Goal: Information Seeking & Learning: Learn about a topic

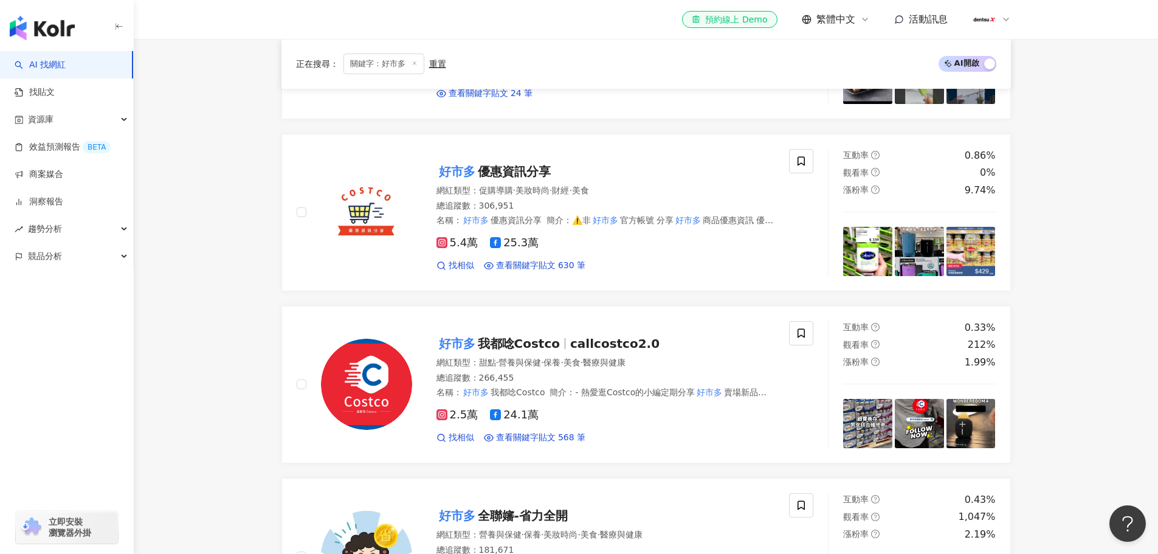
click at [414, 57] on span "關鍵字：好市多" at bounding box center [384, 64] width 81 height 21
click at [414, 61] on icon at bounding box center [415, 63] width 6 height 6
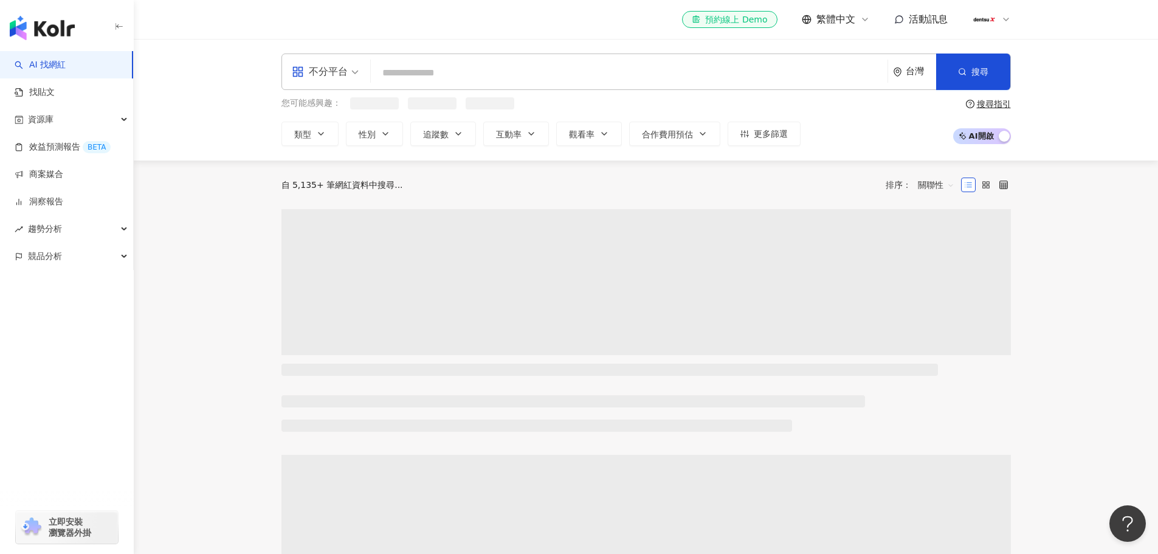
click at [444, 77] on input "search" at bounding box center [629, 72] width 507 height 23
paste input "**********"
type input "**********"
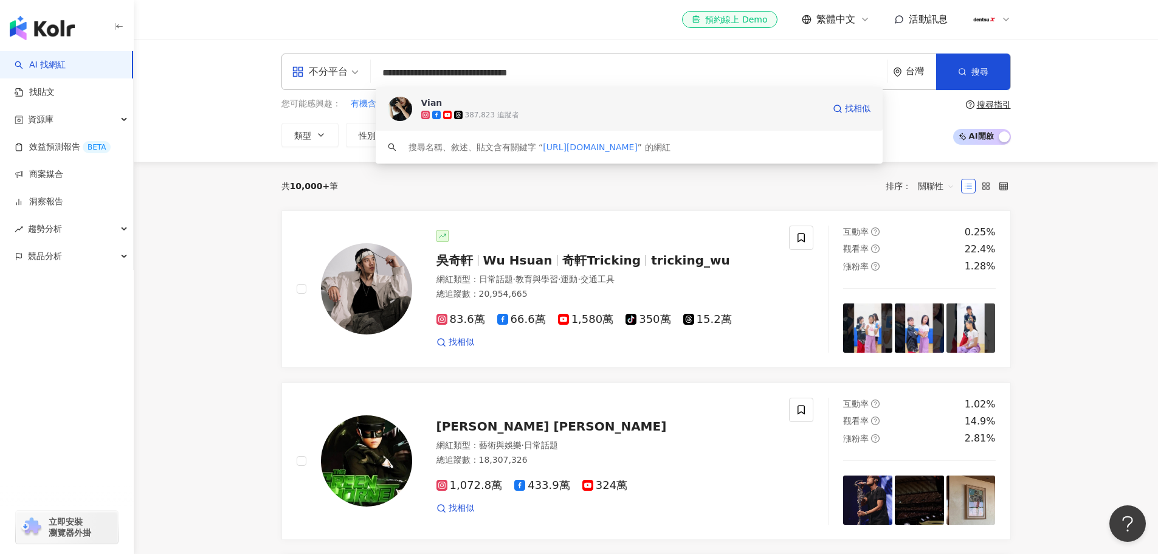
click at [398, 112] on img at bounding box center [400, 109] width 24 height 24
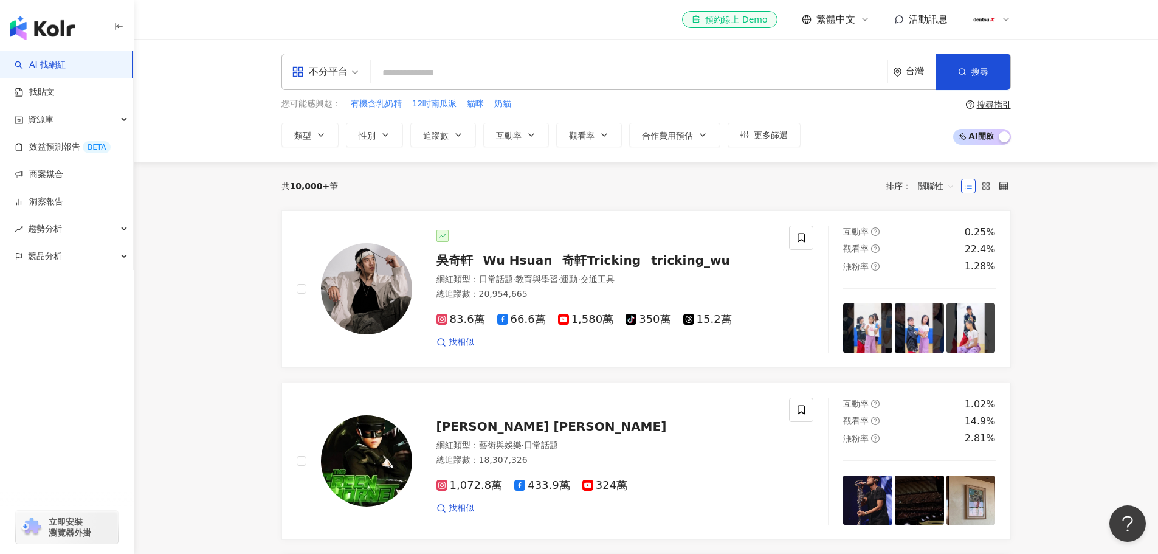
click at [442, 75] on input "search" at bounding box center [629, 72] width 507 height 23
paste input "***"
type input "***"
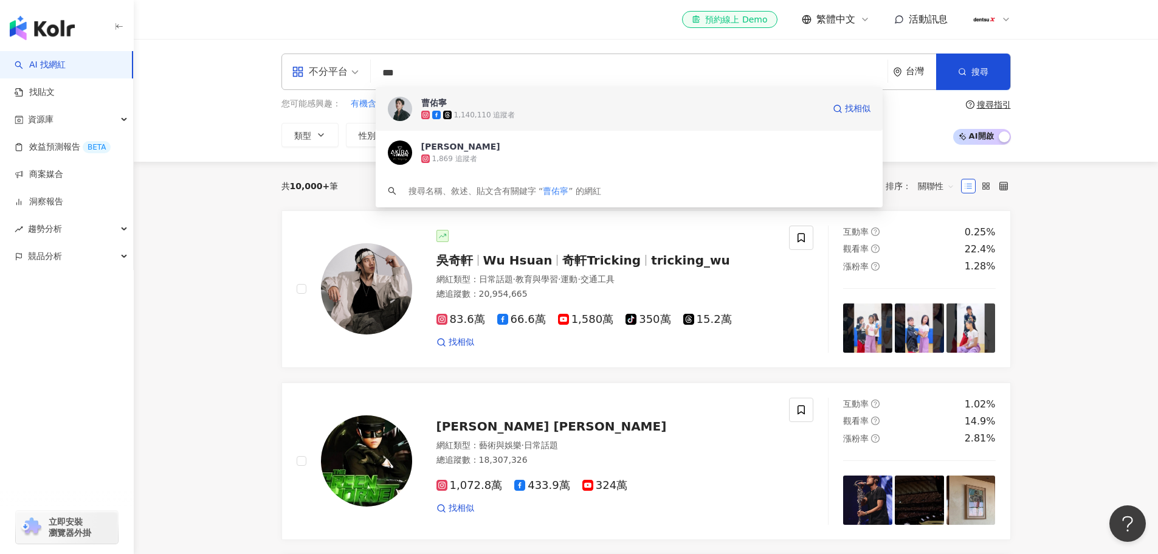
click at [398, 109] on img at bounding box center [400, 109] width 24 height 24
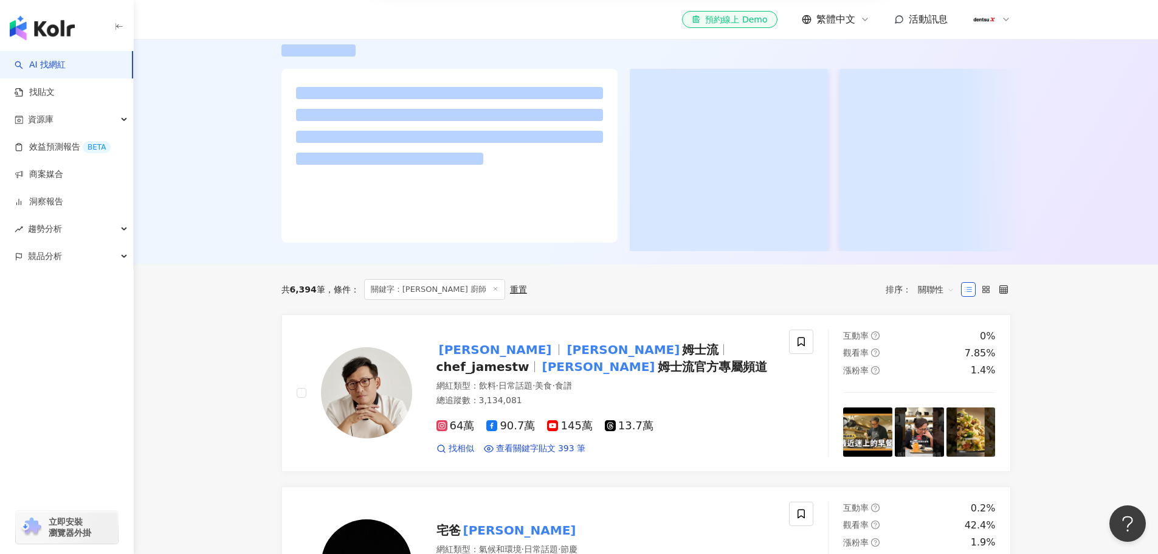
scroll to position [243, 0]
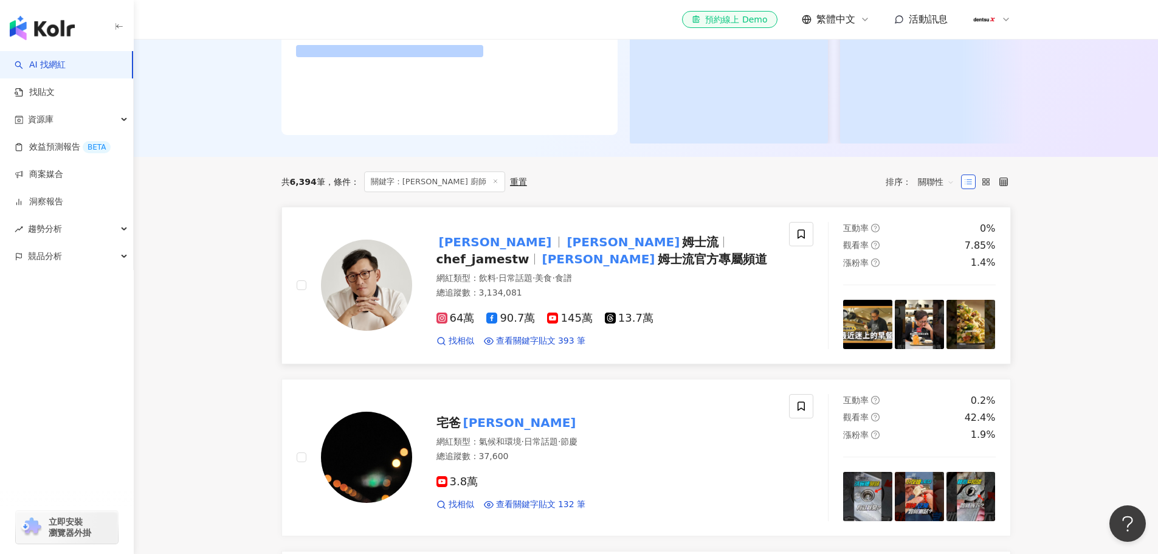
type input "******"
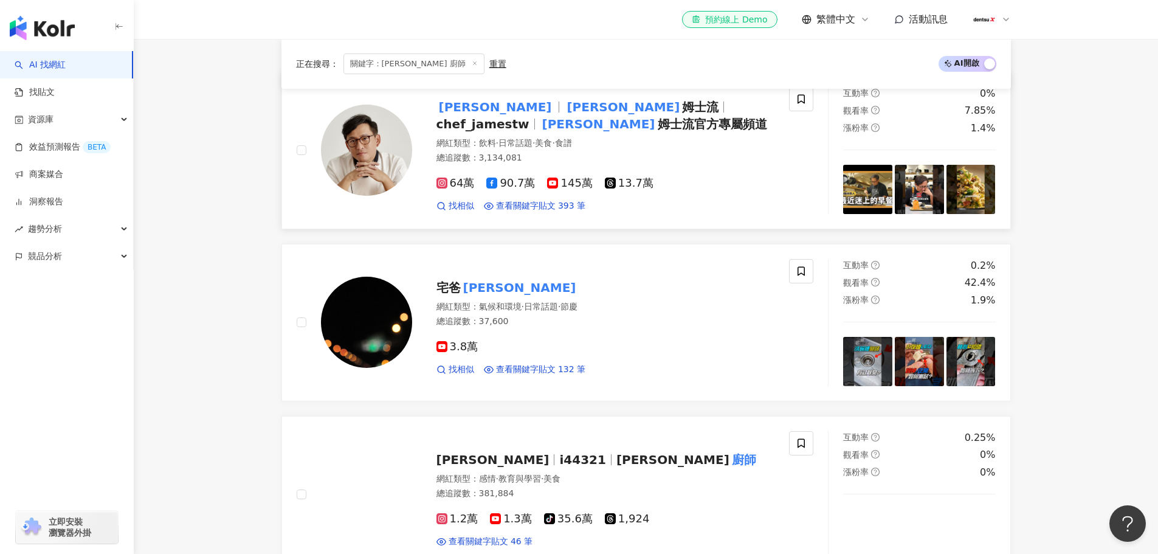
scroll to position [122, 0]
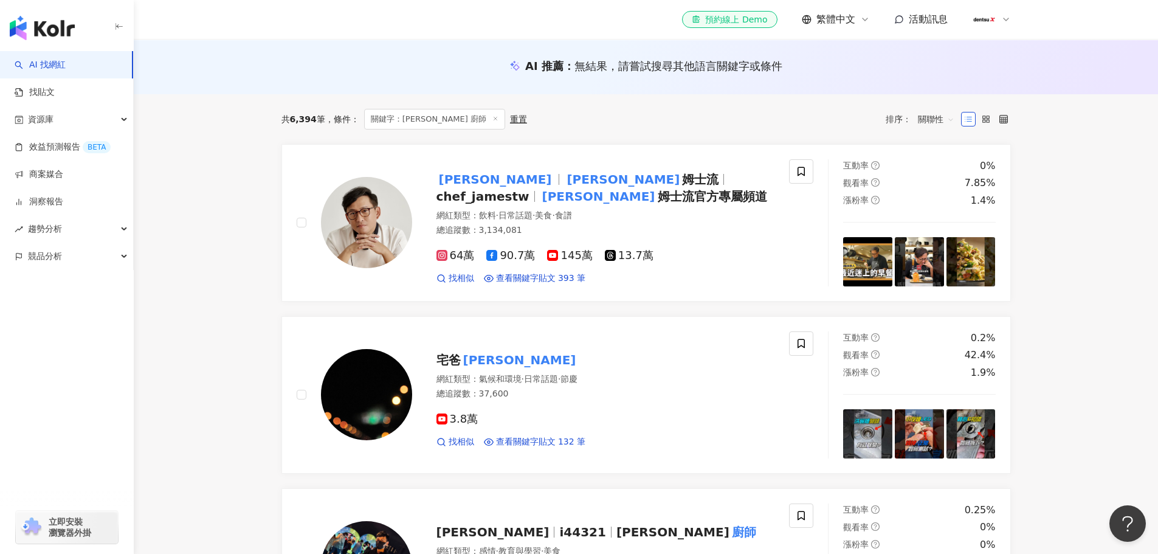
click at [493, 119] on icon at bounding box center [496, 119] width 6 height 6
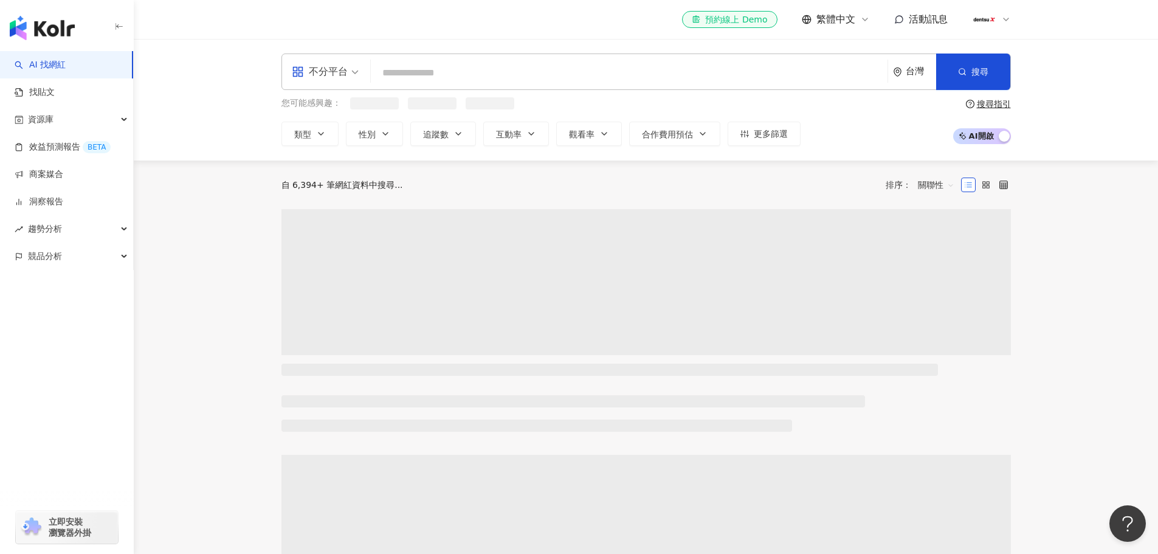
click at [433, 81] on input "search" at bounding box center [629, 72] width 507 height 23
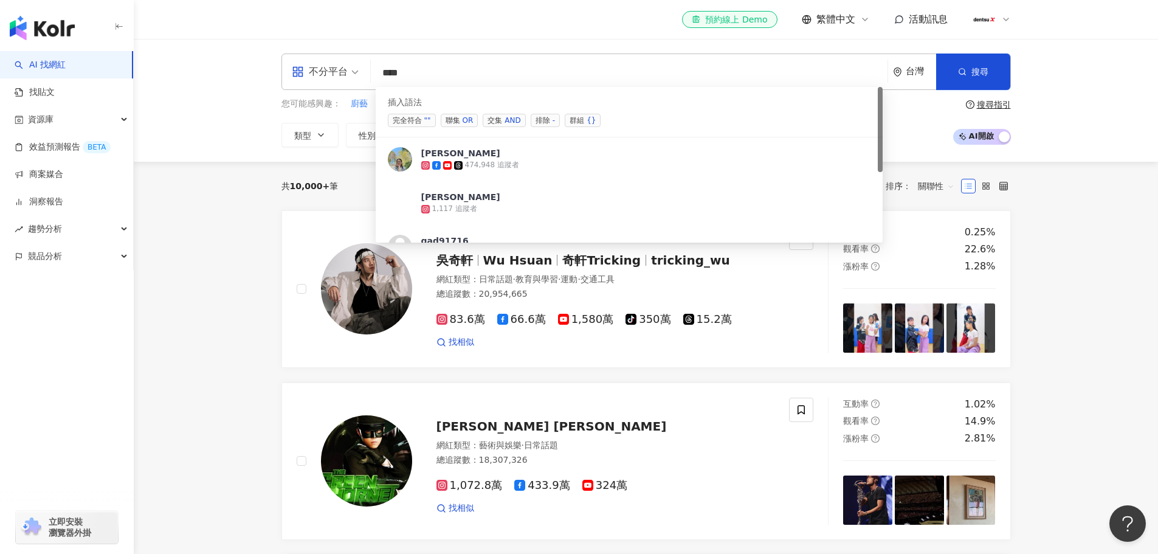
type input "***"
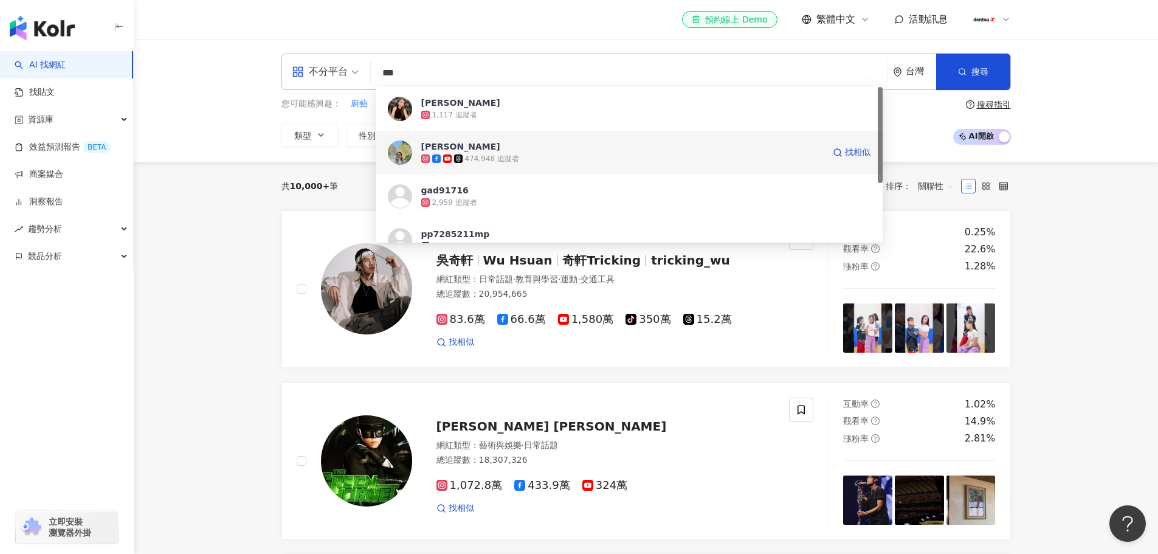
drag, startPoint x: 435, startPoint y: 150, endPoint x: 399, endPoint y: 147, distance: 36.6
click at [399, 147] on img at bounding box center [400, 152] width 24 height 24
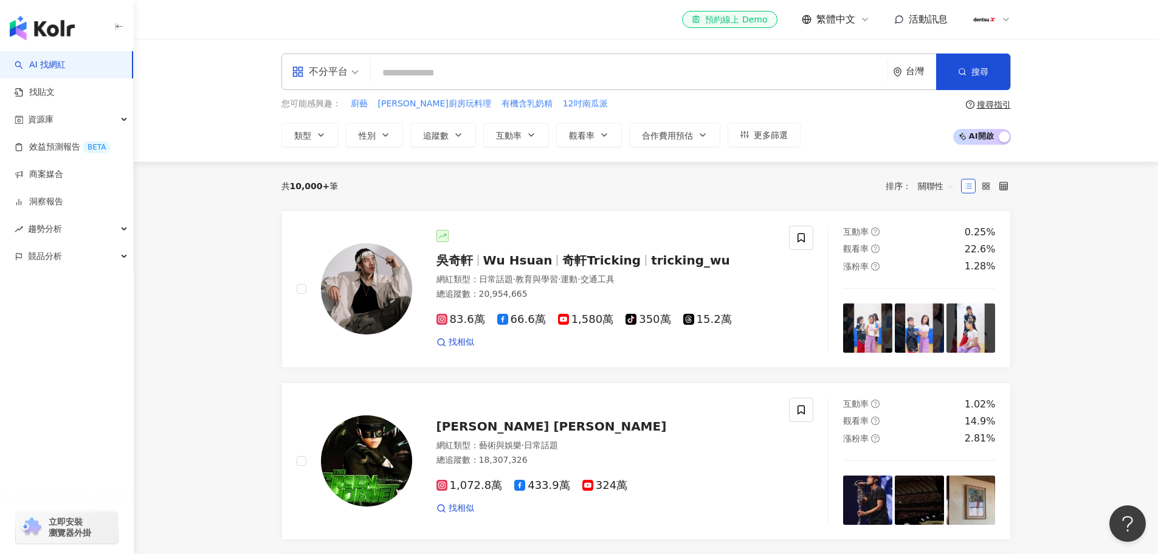
click at [434, 69] on input "search" at bounding box center [629, 72] width 507 height 23
paste input "**********"
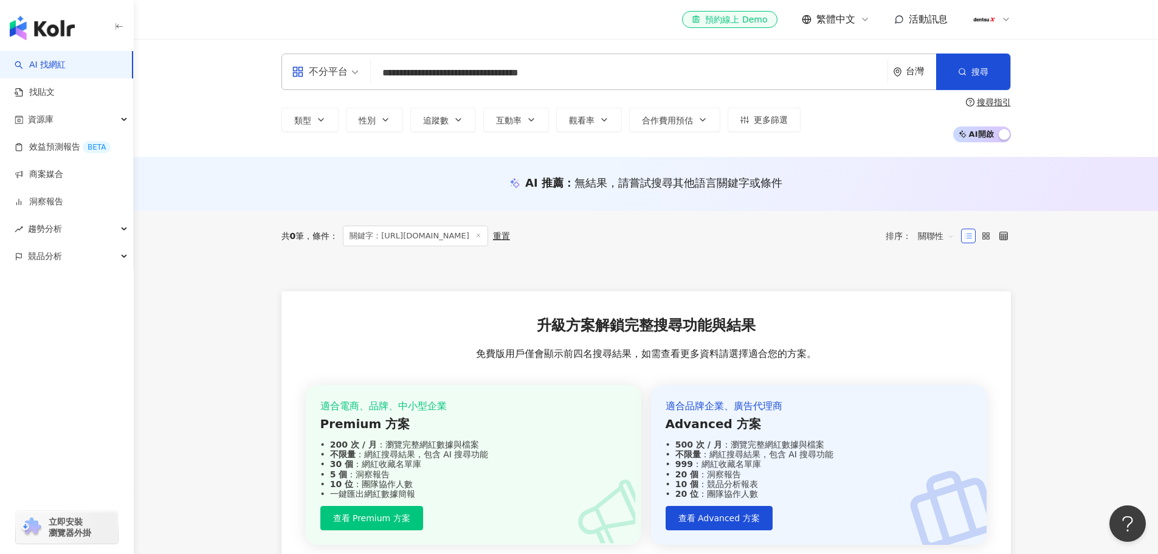
scroll to position [1, 0]
drag, startPoint x: 515, startPoint y: 73, endPoint x: 342, endPoint y: 79, distance: 173.4
click at [342, 79] on div "**********" at bounding box center [647, 72] width 730 height 36
click at [530, 70] on input "**********" at bounding box center [629, 72] width 507 height 23
type input "**********"
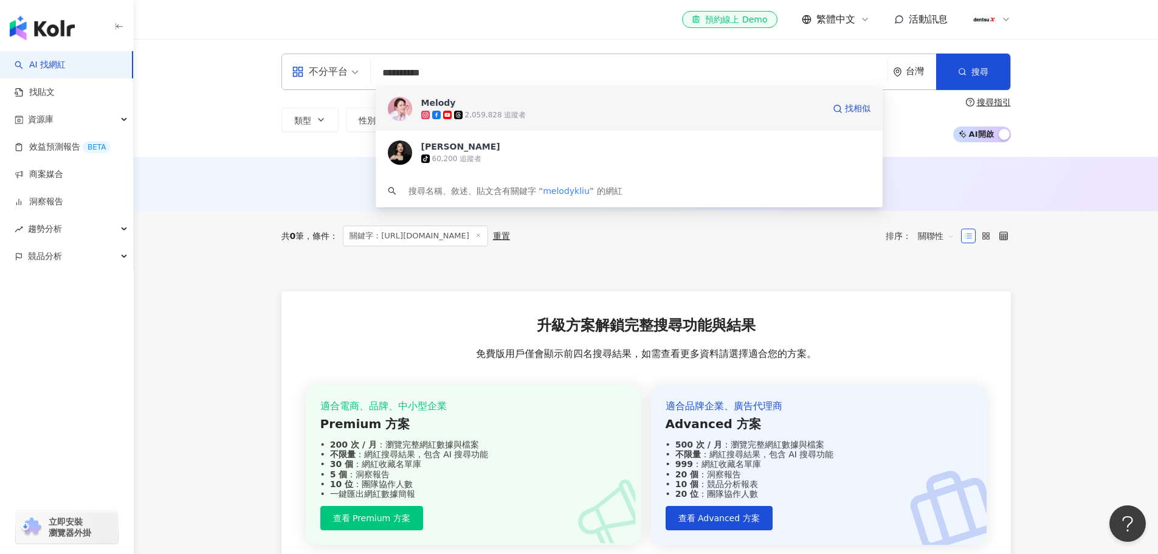
click at [390, 111] on img at bounding box center [400, 109] width 24 height 24
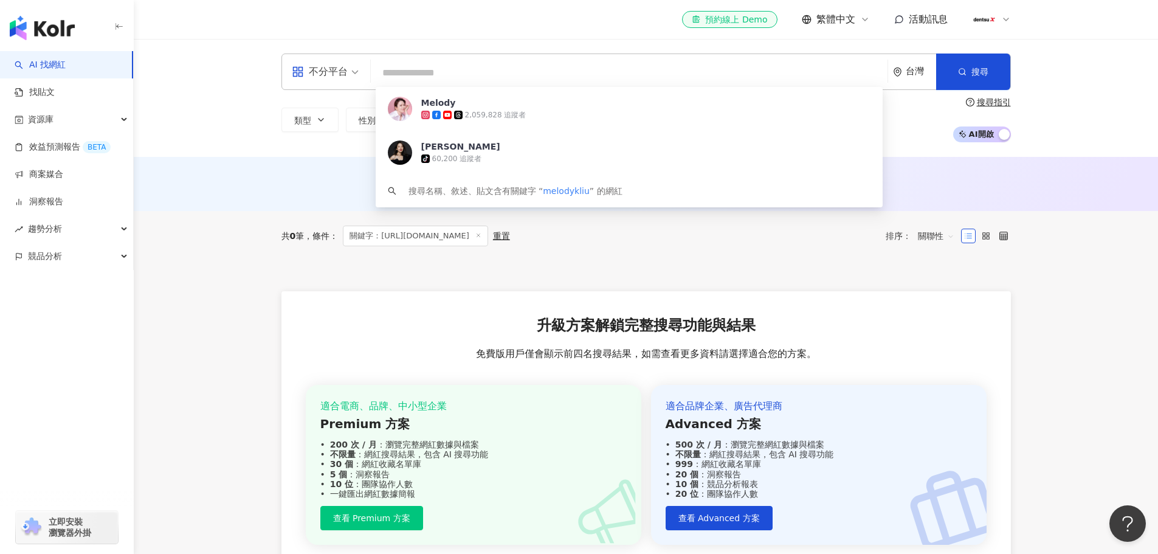
scroll to position [0, 0]
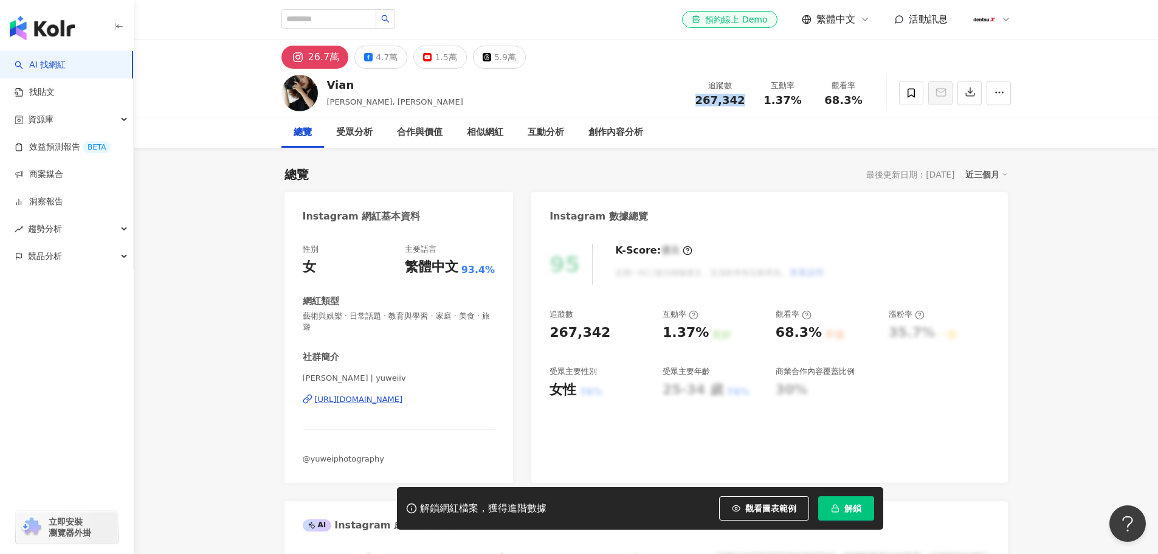
drag, startPoint x: 701, startPoint y: 101, endPoint x: 741, endPoint y: 102, distance: 40.1
click at [741, 102] on span "267,342" at bounding box center [721, 100] width 50 height 13
copy span "267,342"
drag, startPoint x: 769, startPoint y: 100, endPoint x: 805, endPoint y: 103, distance: 36.1
click at [805, 103] on div "1.37%" at bounding box center [783, 100] width 46 height 12
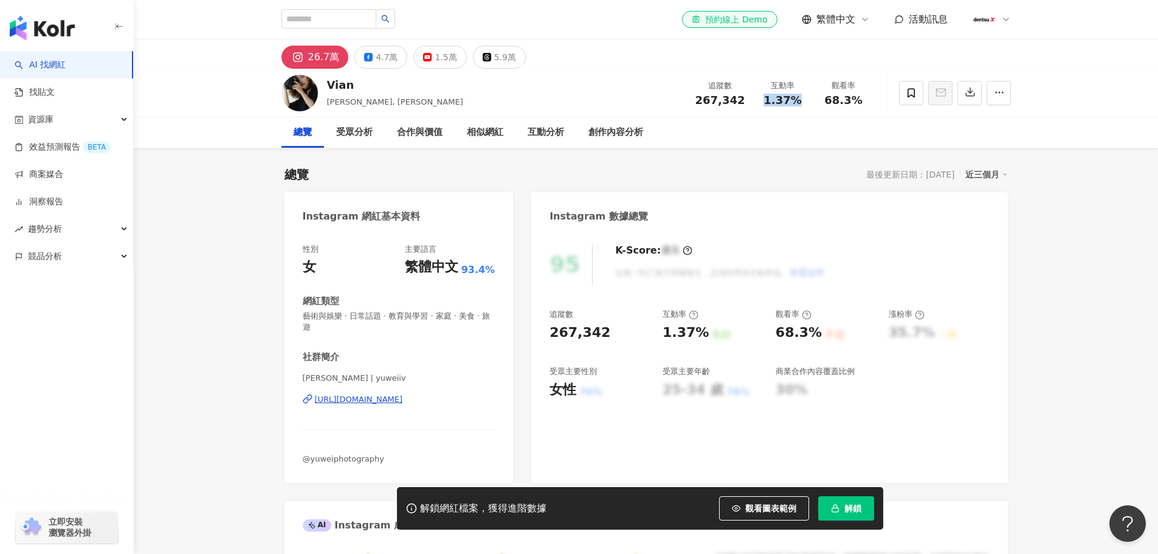
copy span "1.37%"
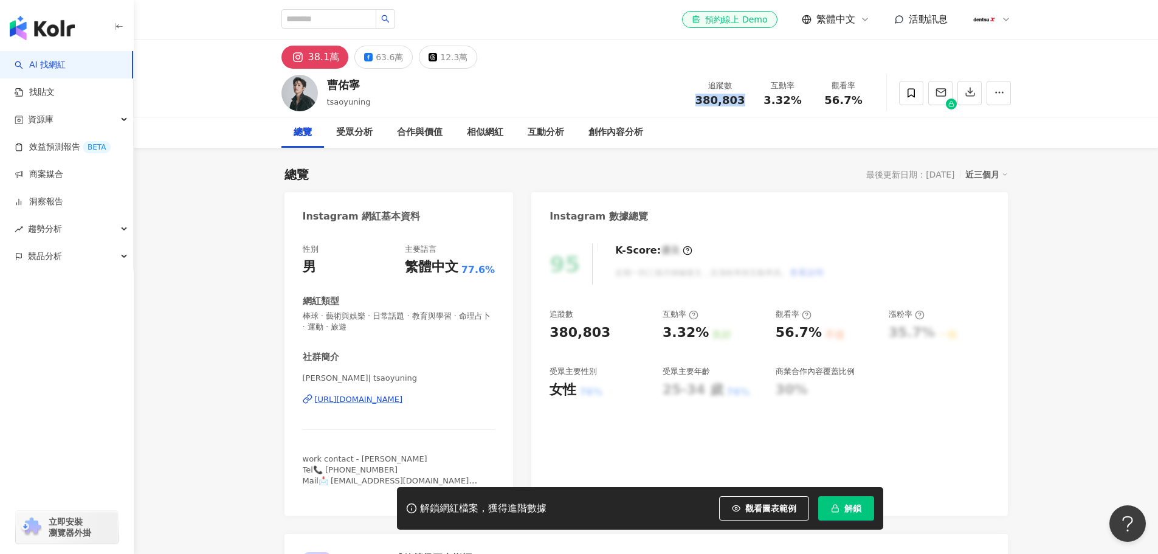
drag, startPoint x: 702, startPoint y: 100, endPoint x: 750, endPoint y: 102, distance: 48.7
click at [750, 102] on div "追蹤數 380,803" at bounding box center [720, 93] width 64 height 26
copy span "380,803"
drag, startPoint x: 766, startPoint y: 100, endPoint x: 798, endPoint y: 97, distance: 33.0
click at [798, 97] on div "3.32%" at bounding box center [783, 100] width 46 height 12
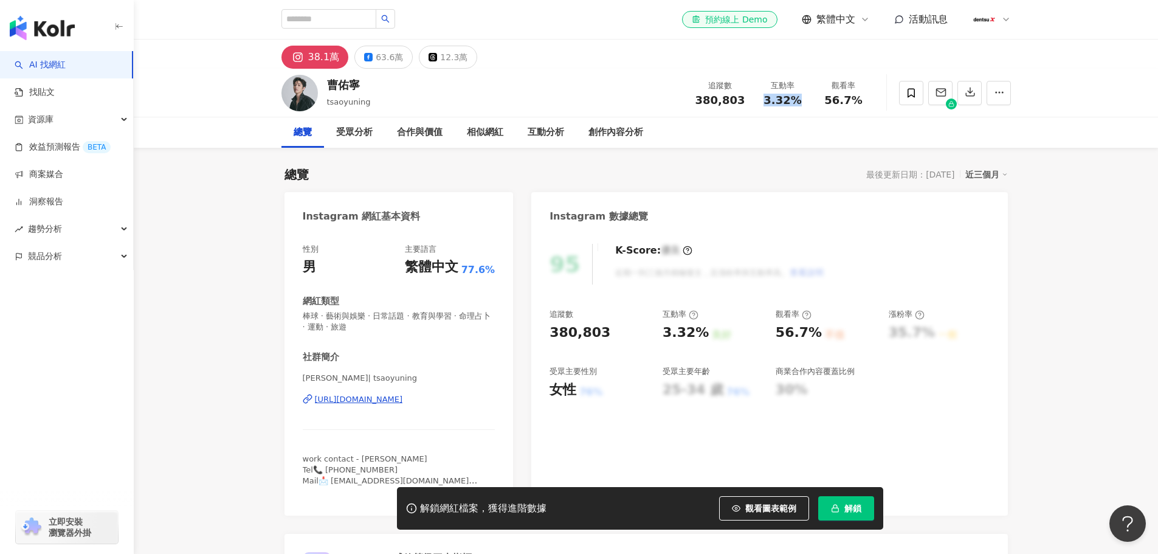
copy span "3.32%"
drag, startPoint x: 378, startPoint y: 398, endPoint x: 354, endPoint y: 446, distance: 53.3
click at [354, 446] on div "社群簡介 曹佑寧 | tsaoyuning https://www.instagram.com/tsaoyuning/ work contact - 麻生汶 …" at bounding box center [399, 424] width 193 height 147
drag, startPoint x: 299, startPoint y: 392, endPoint x: 476, endPoint y: 404, distance: 178.0
click at [476, 404] on div "性別 男 主要語言 繁體中文 77.6% 網紅類型 棒球 · 藝術與娛樂 · 日常話題 · 教育與學習 · 命理占卜 · 運動 · 旅遊 社群簡介 曹佑寧 |…" at bounding box center [399, 374] width 229 height 284
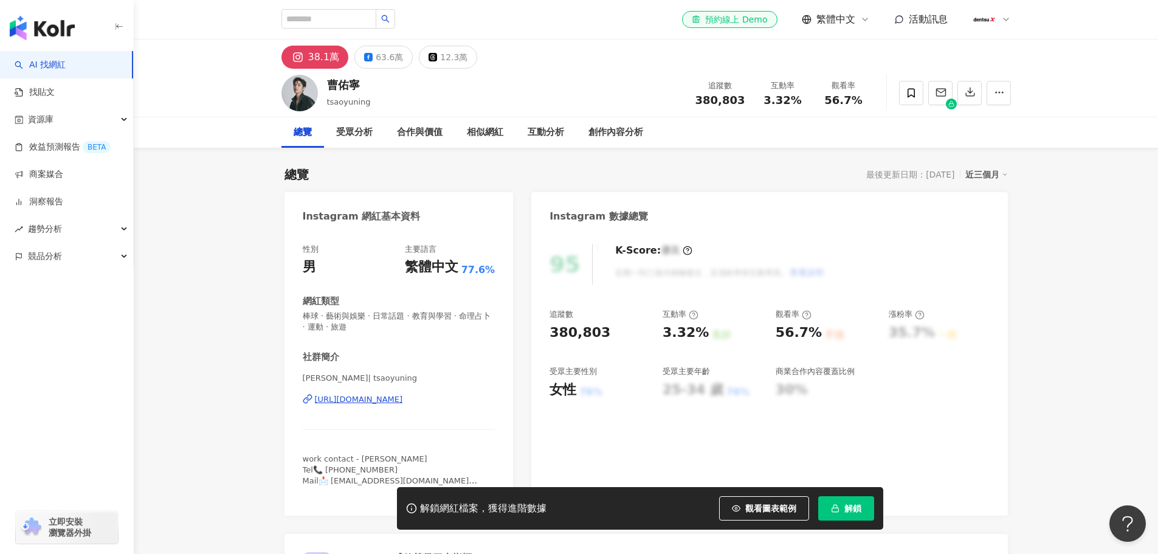
copy div "https://www.instagram.com/tsaoyuning/"
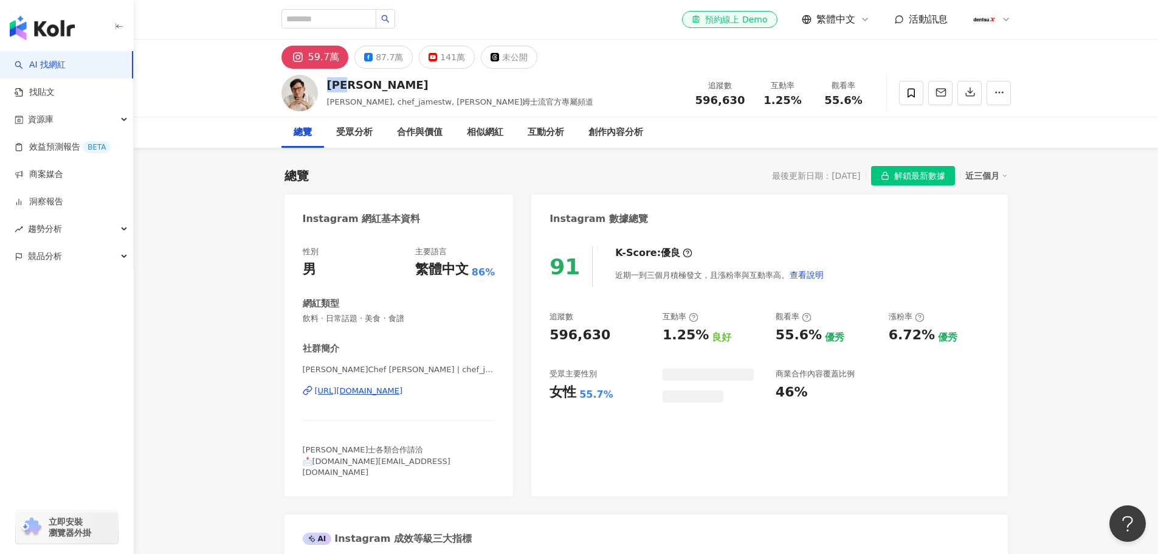
drag, startPoint x: 331, startPoint y: 84, endPoint x: 927, endPoint y: 546, distance: 754.1
click at [327, 84] on div "[PERSON_NAME]" at bounding box center [460, 84] width 267 height 15
drag, startPoint x: 767, startPoint y: 100, endPoint x: 797, endPoint y: 103, distance: 29.4
click at [797, 103] on span "1.25%" at bounding box center [783, 100] width 38 height 12
copy span "1.25%"
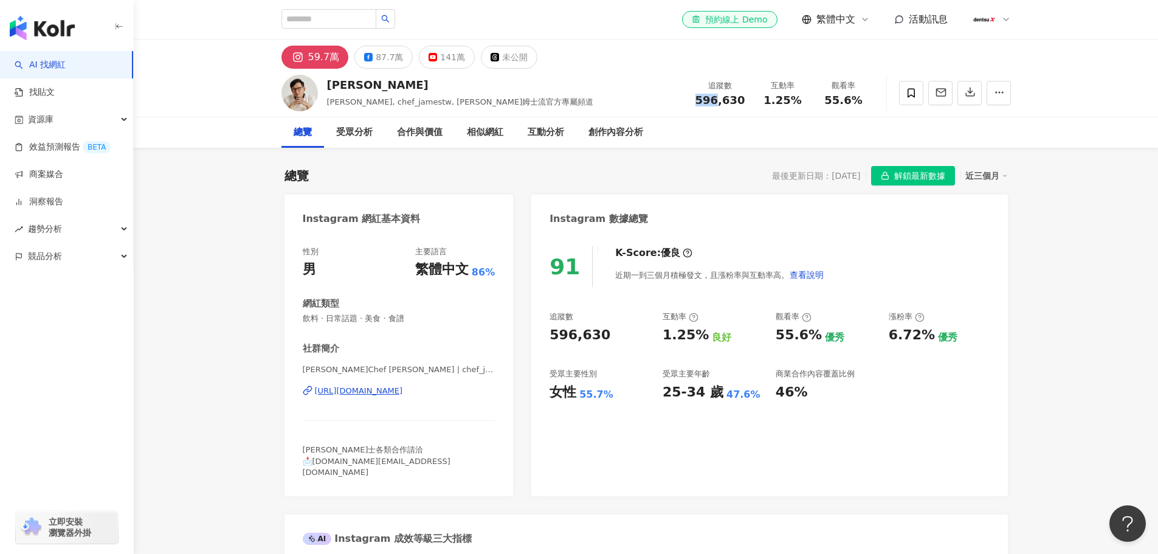
drag, startPoint x: 720, startPoint y: 99, endPoint x: 701, endPoint y: 96, distance: 19.1
click at [701, 96] on span "596,630" at bounding box center [721, 100] width 50 height 13
copy span "596"
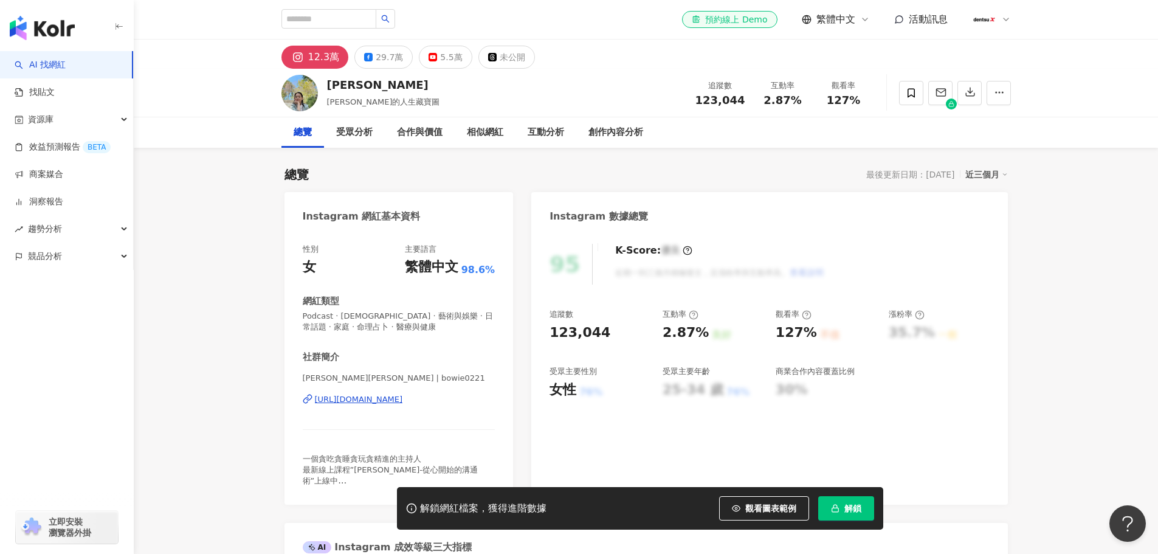
click at [370, 56] on icon at bounding box center [368, 57] width 9 height 9
click at [367, 60] on icon at bounding box center [368, 57] width 9 height 9
click at [381, 58] on div "29.7萬" at bounding box center [389, 57] width 27 height 17
click at [380, 60] on div "29.7萬" at bounding box center [389, 57] width 27 height 17
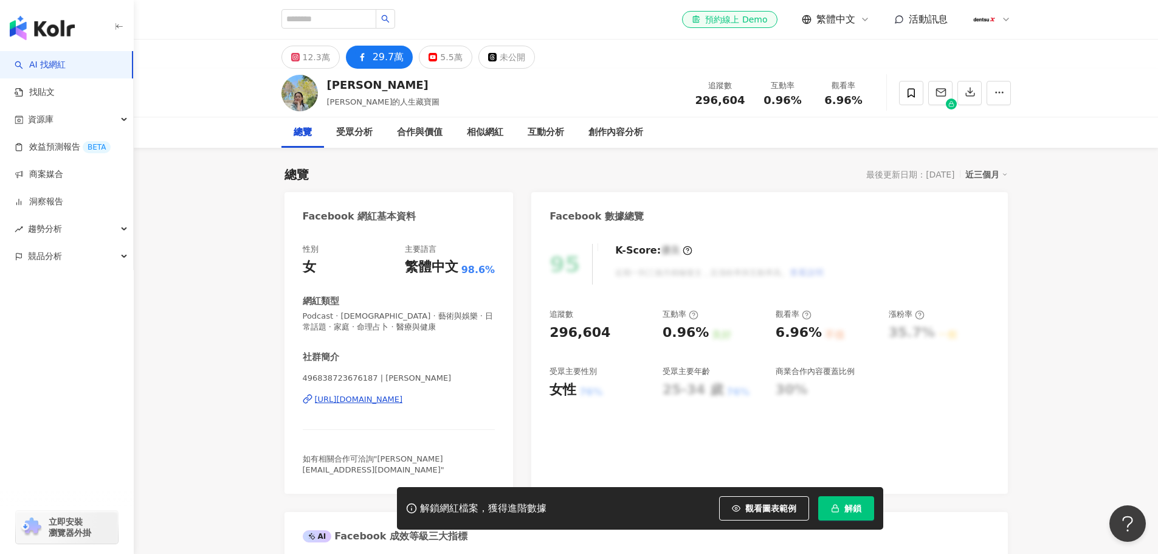
click at [396, 401] on div "https://www.facebook.com/496838723676187" at bounding box center [359, 399] width 88 height 11
drag, startPoint x: 701, startPoint y: 100, endPoint x: 719, endPoint y: 102, distance: 18.3
click at [719, 102] on span "296,604" at bounding box center [721, 100] width 50 height 13
copy span "296"
drag, startPoint x: 766, startPoint y: 103, endPoint x: 803, endPoint y: 104, distance: 37.1
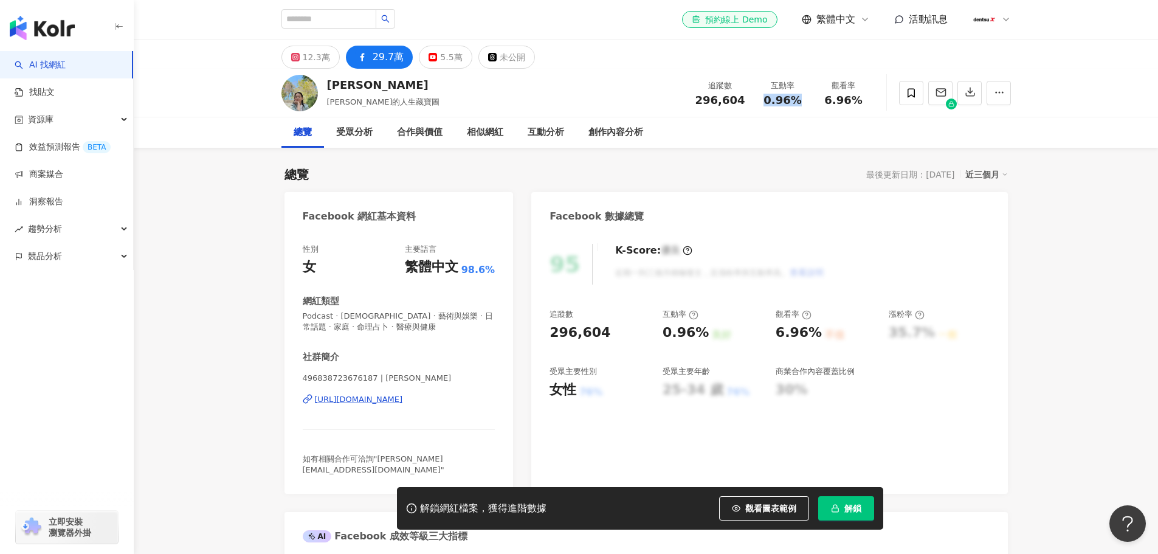
click at [803, 104] on div "0.96%" at bounding box center [783, 100] width 46 height 12
copy span "0.96%"
drag, startPoint x: 497, startPoint y: 398, endPoint x: 337, endPoint y: 406, distance: 160.2
click at [315, 406] on div "性別 女 主要語言 繁體中文 98.6% 網紅類型 Podcast · 宗教 · 藝術與娛樂 · 日常話題 · 家庭 · 命理占卜 · 醫療與健康 社群簡介 …" at bounding box center [399, 363] width 229 height 262
copy div "https://www.facebook.com/496838723676187"
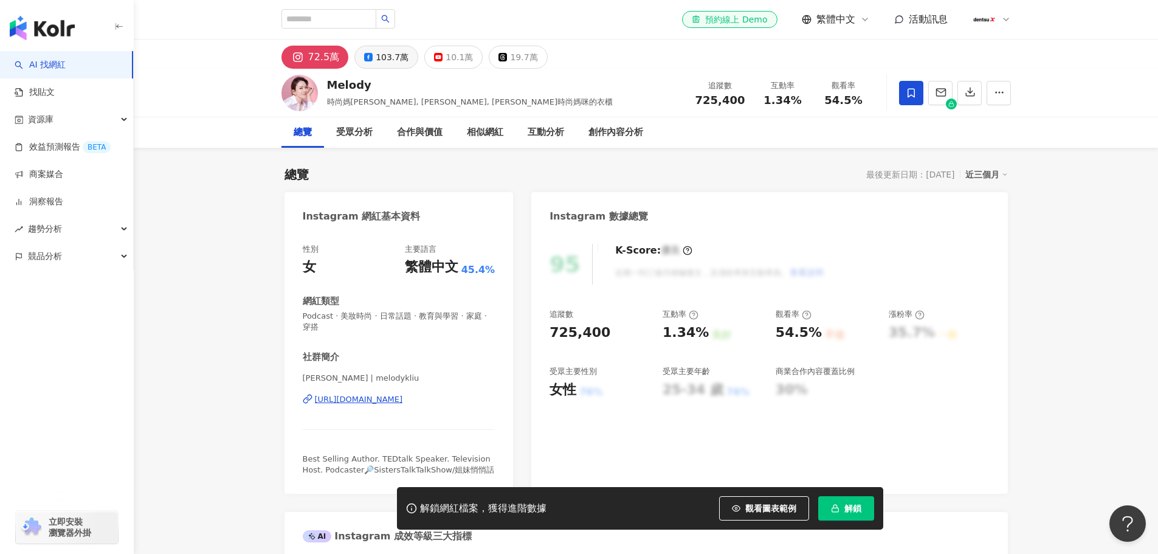
click at [372, 54] on button "103.7萬" at bounding box center [387, 57] width 64 height 23
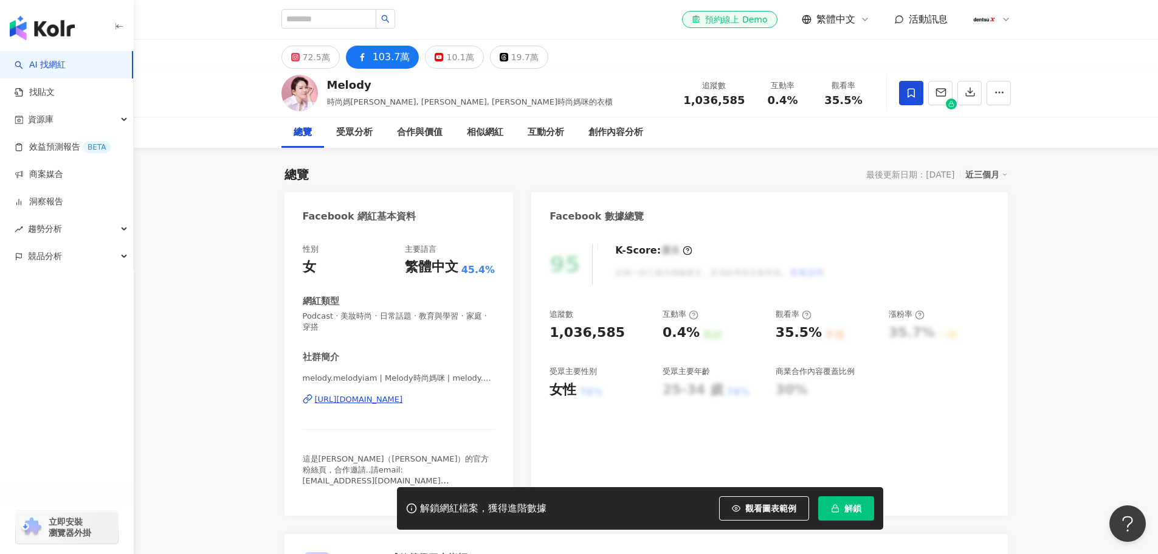
click at [317, 61] on div "72.5萬" at bounding box center [316, 57] width 27 height 17
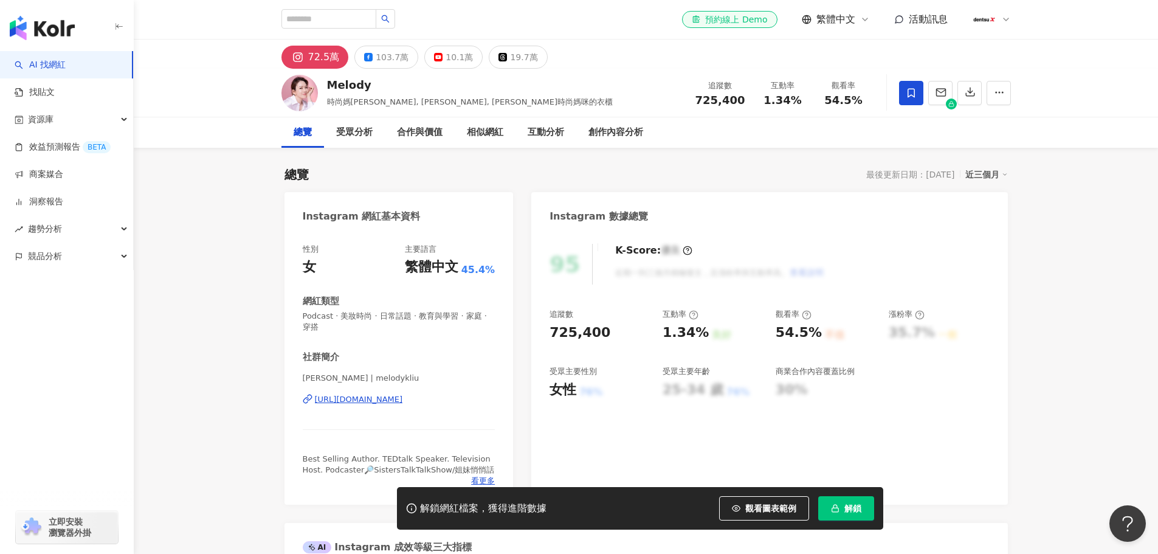
drag, startPoint x: 317, startPoint y: 57, endPoint x: 713, endPoint y: 101, distance: 398.3
click at [716, 101] on div "725,400" at bounding box center [721, 100] width 50 height 12
drag, startPoint x: 721, startPoint y: 100, endPoint x: 915, endPoint y: 552, distance: 490.9
click at [697, 100] on div "追蹤數 725,400" at bounding box center [720, 93] width 64 height 26
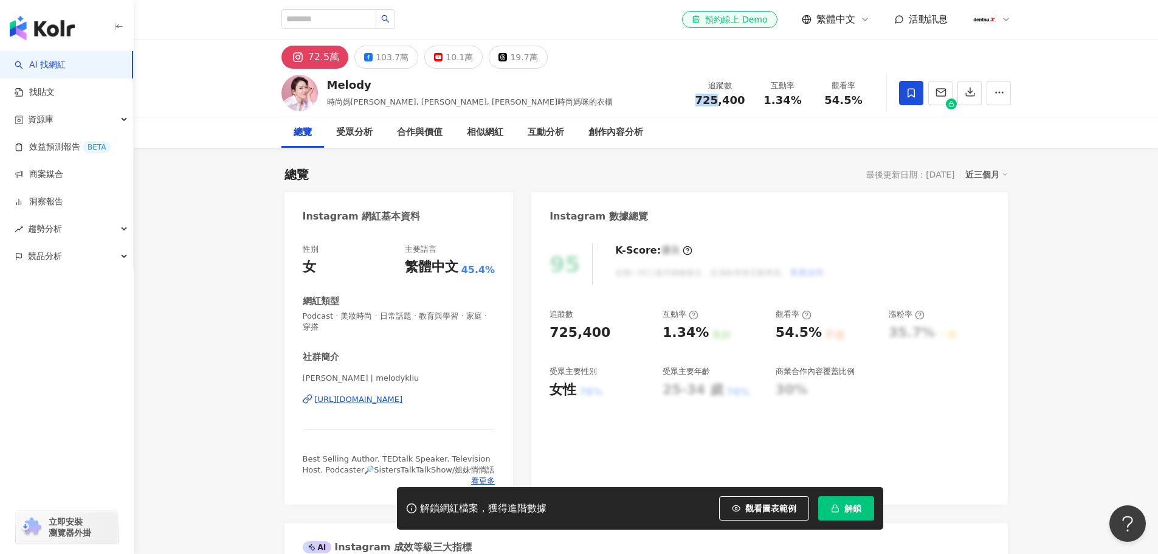
copy span "725"
drag, startPoint x: 764, startPoint y: 100, endPoint x: 805, endPoint y: 102, distance: 40.8
click at [805, 102] on div "1.34%" at bounding box center [783, 100] width 46 height 12
copy span "1.34%"
